Goal: Find specific page/section: Find specific page/section

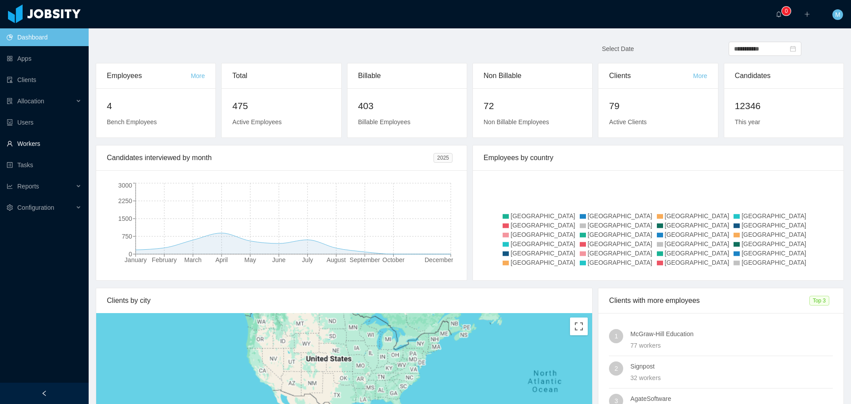
click at [45, 142] on link "Workers" at bounding box center [44, 144] width 75 height 18
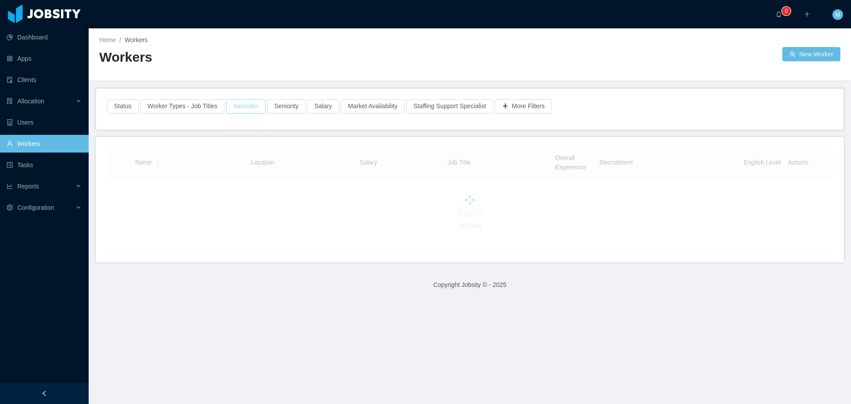
click at [249, 104] on button "Recruiter" at bounding box center [245, 106] width 39 height 14
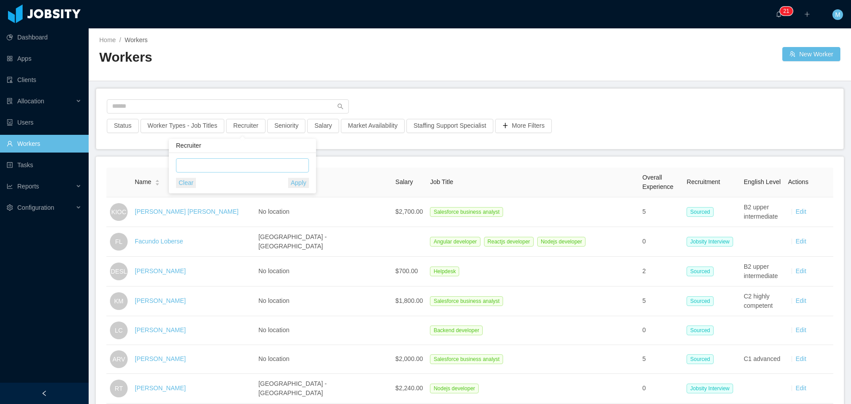
click at [215, 171] on div at bounding box center [241, 165] width 125 height 13
type input "******"
click at [239, 181] on li "Miguel Rodrigues" at bounding box center [242, 183] width 133 height 14
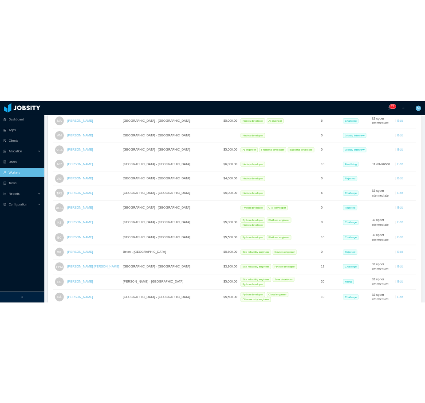
scroll to position [133, 0]
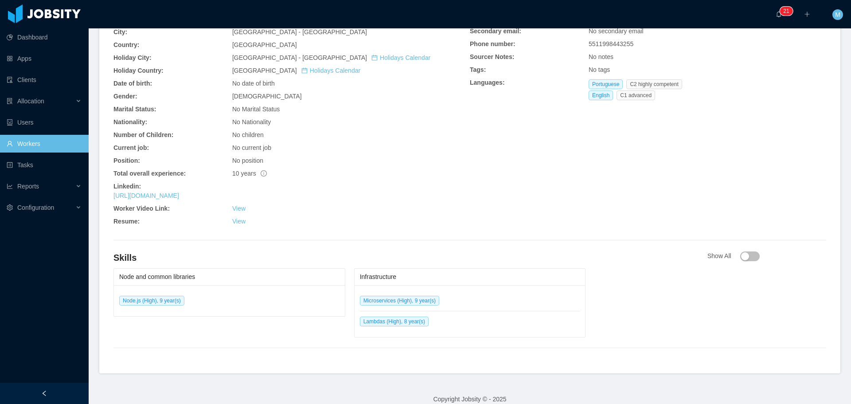
scroll to position [297, 0]
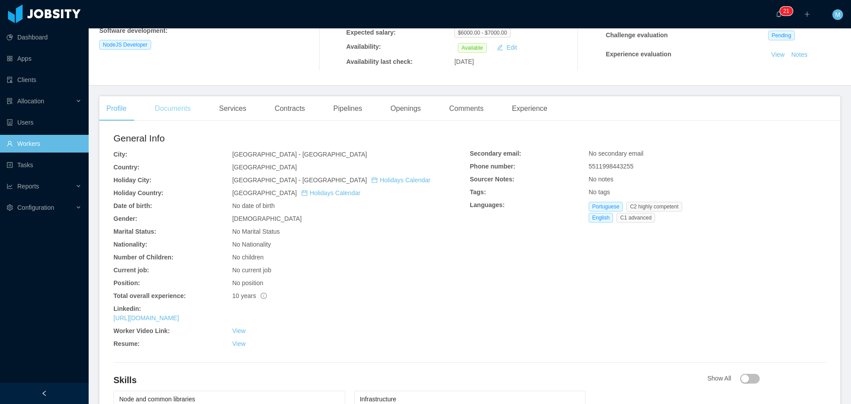
click at [194, 108] on div "Documents" at bounding box center [173, 108] width 50 height 25
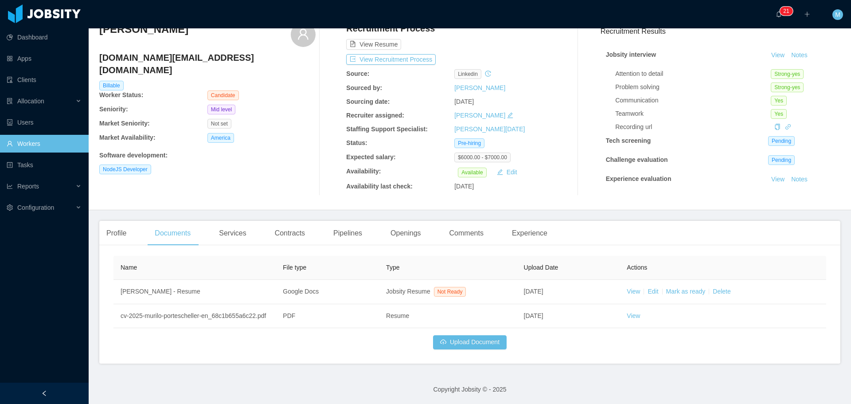
scroll to position [41, 0]
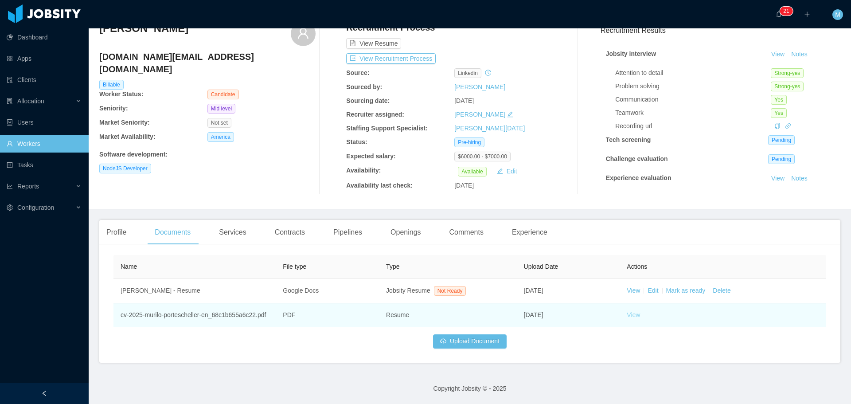
click at [629, 316] on link "View" at bounding box center [633, 314] width 13 height 7
